Goal: Task Accomplishment & Management: Complete application form

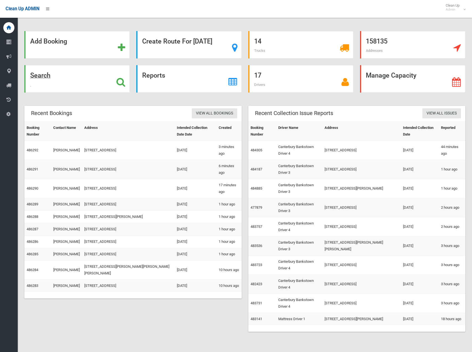
click at [116, 82] on icon at bounding box center [120, 81] width 9 height 9
click at [122, 81] on icon at bounding box center [120, 81] width 9 height 9
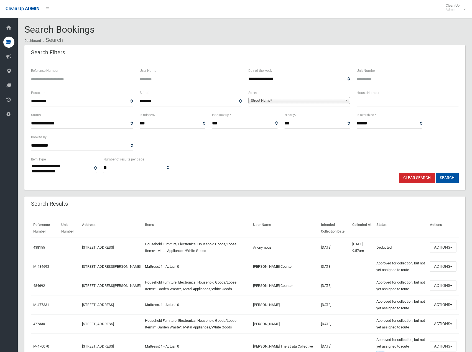
select select
click at [378, 103] on input "text" at bounding box center [408, 101] width 102 height 10
type input "****"
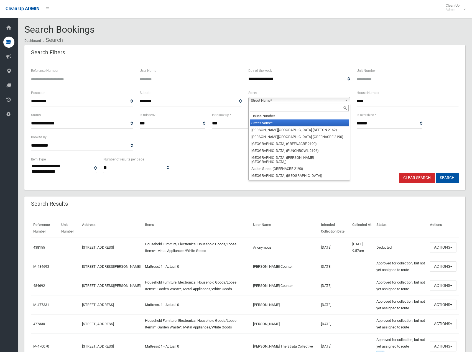
click at [346, 102] on b at bounding box center [347, 100] width 5 height 6
click at [328, 107] on input "text" at bounding box center [299, 108] width 99 height 7
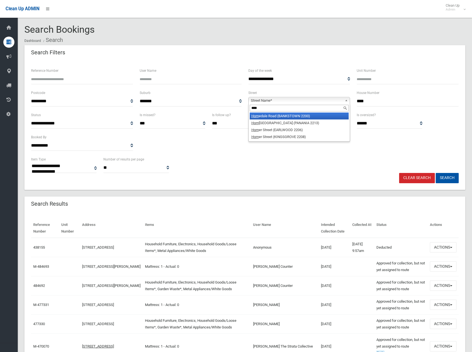
type input "*****"
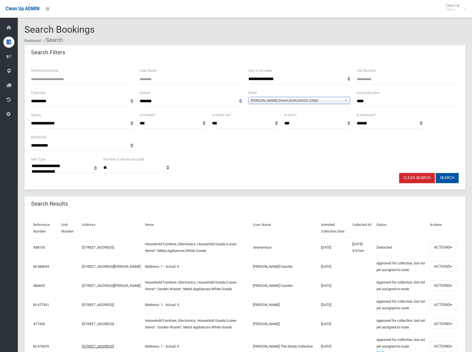
click at [446, 174] on button "Search" at bounding box center [447, 178] width 23 height 10
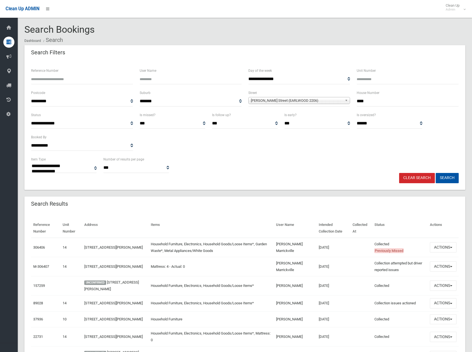
select select
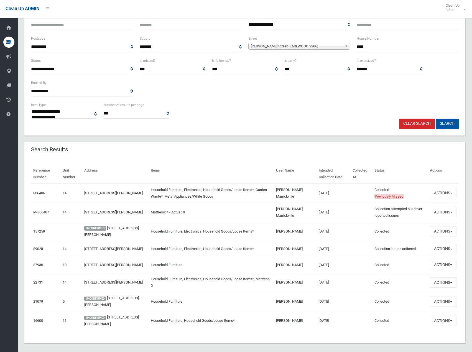
scroll to position [65, 0]
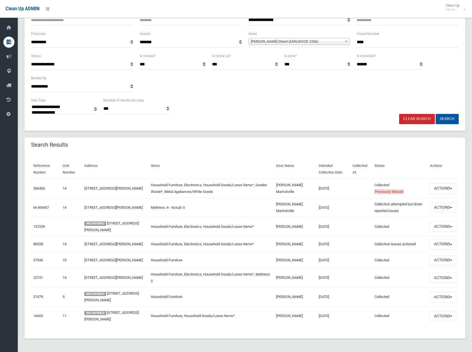
click at [412, 114] on link "Clear Search" at bounding box center [417, 119] width 36 height 10
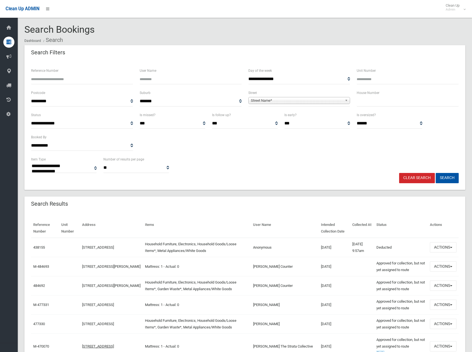
select select
click at [367, 104] on input "text" at bounding box center [408, 101] width 102 height 10
type input "*"
click at [343, 99] on link "Street Name*" at bounding box center [299, 100] width 102 height 7
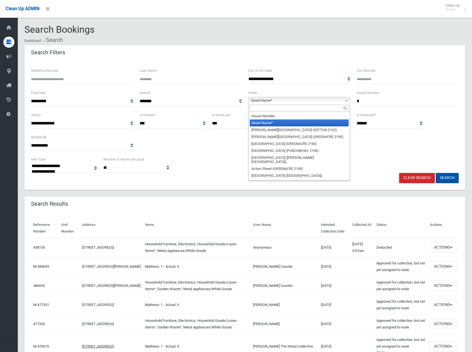
click at [311, 107] on input "text" at bounding box center [299, 108] width 99 height 7
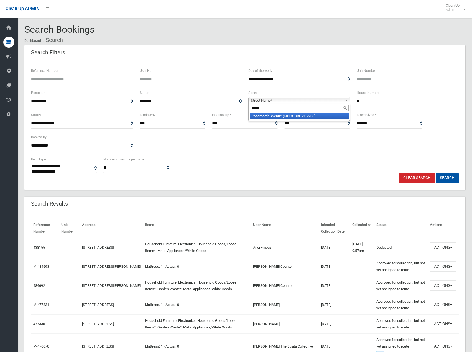
type input "******"
click at [281, 117] on li "Roseme ath Avenue (KINGSGROVE 2208)" at bounding box center [299, 115] width 99 height 7
click at [442, 176] on button "Search" at bounding box center [447, 178] width 23 height 10
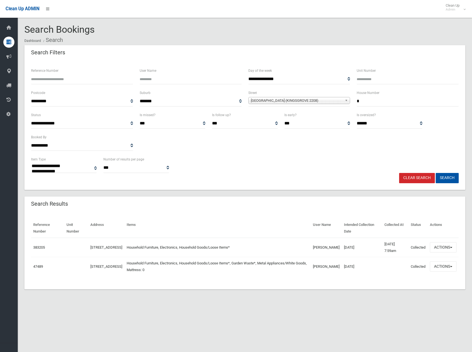
select select
click at [451, 247] on span "button" at bounding box center [451, 247] width 2 height 1
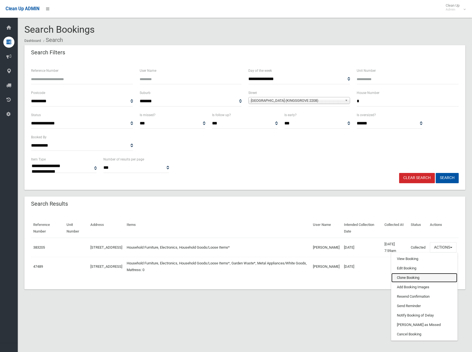
click at [417, 276] on link "Clone Booking" at bounding box center [424, 277] width 66 height 9
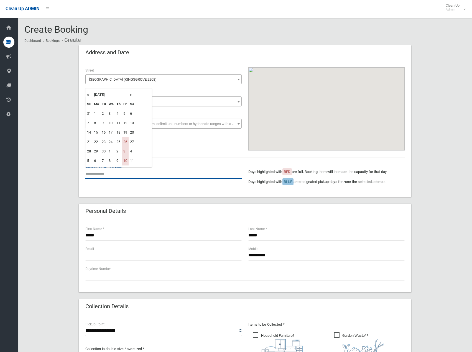
click at [98, 175] on input "text" at bounding box center [163, 173] width 156 height 10
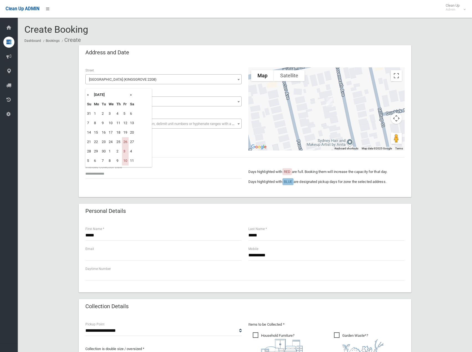
click at [131, 94] on th "»" at bounding box center [132, 94] width 7 height 9
click at [126, 135] on td "17" at bounding box center [125, 132] width 7 height 9
type input "**********"
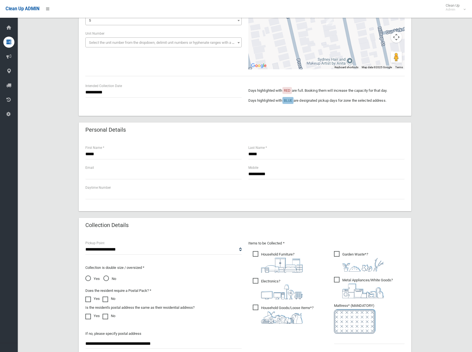
scroll to position [111, 0]
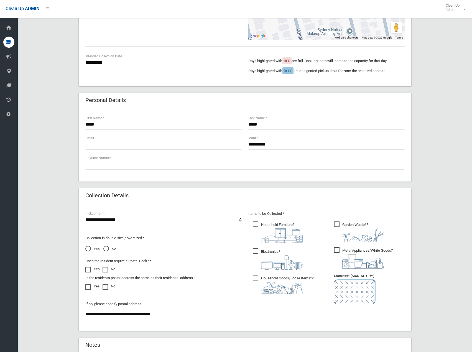
click at [339, 250] on span "Metal Appliances/White Goods ?" at bounding box center [363, 257] width 59 height 21
click at [336, 224] on span "Garden Waste* ?" at bounding box center [359, 231] width 50 height 21
click at [240, 221] on select "**********" at bounding box center [163, 220] width 156 height 10
click at [85, 215] on select "**********" at bounding box center [163, 220] width 156 height 10
click at [350, 311] on input "text" at bounding box center [369, 309] width 71 height 10
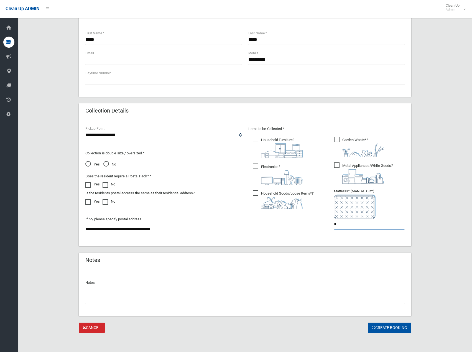
scroll to position [196, 0]
type input "*"
click at [388, 324] on button "Create Booking" at bounding box center [390, 327] width 44 height 10
